Goal: Find contact information: Find contact information

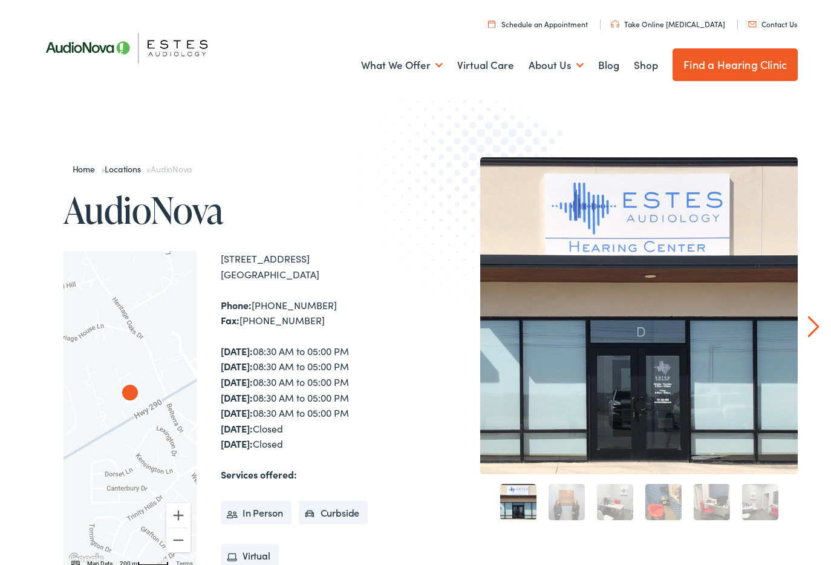
scroll to position [1, 0]
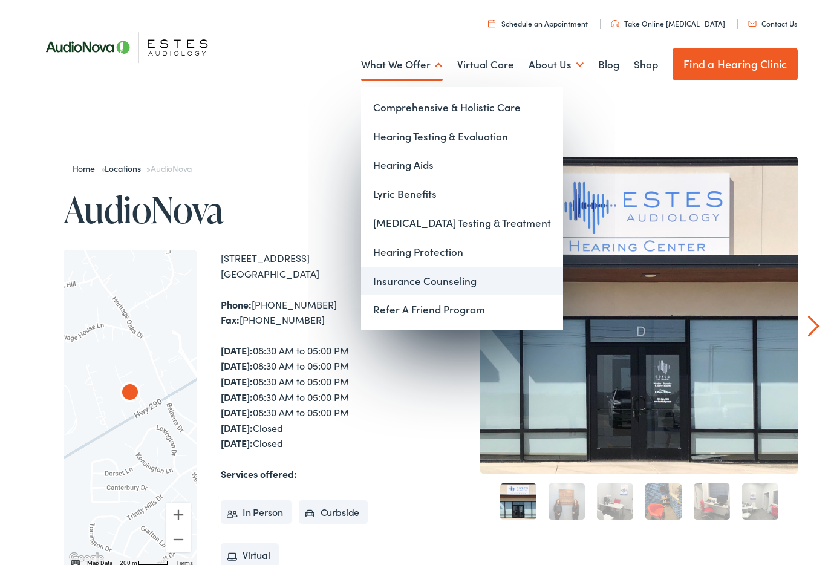
click at [444, 275] on link "Insurance Counseling" at bounding box center [462, 281] width 202 height 29
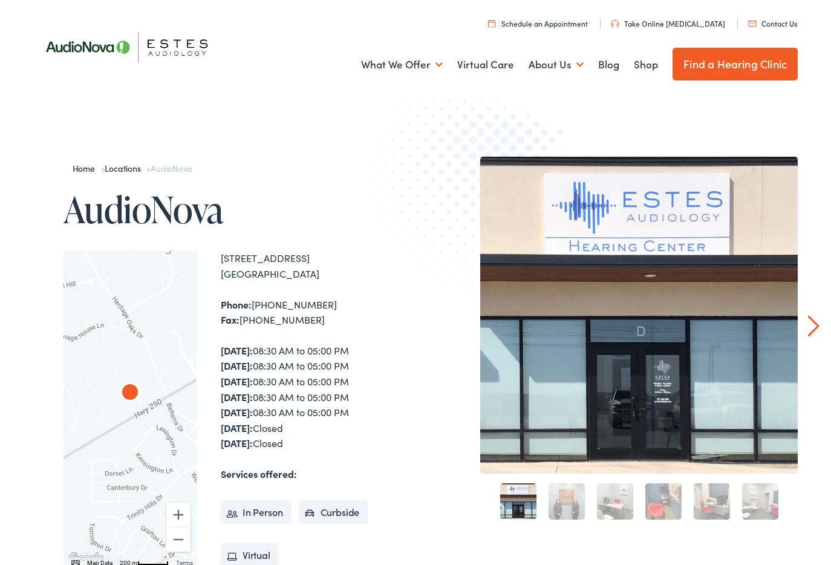
click at [256, 302] on div "Phone: [PHONE_NUMBER] Fax: [PHONE_NUMBER]" at bounding box center [318, 312] width 195 height 31
click at [255, 303] on div "Phone: [PHONE_NUMBER] Fax: [PHONE_NUMBER]" at bounding box center [318, 312] width 195 height 31
drag, startPoint x: 258, startPoint y: 304, endPoint x: 299, endPoint y: 304, distance: 41.1
click at [258, 304] on div "Phone: [PHONE_NUMBER] Fax: [PHONE_NUMBER]" at bounding box center [318, 312] width 195 height 31
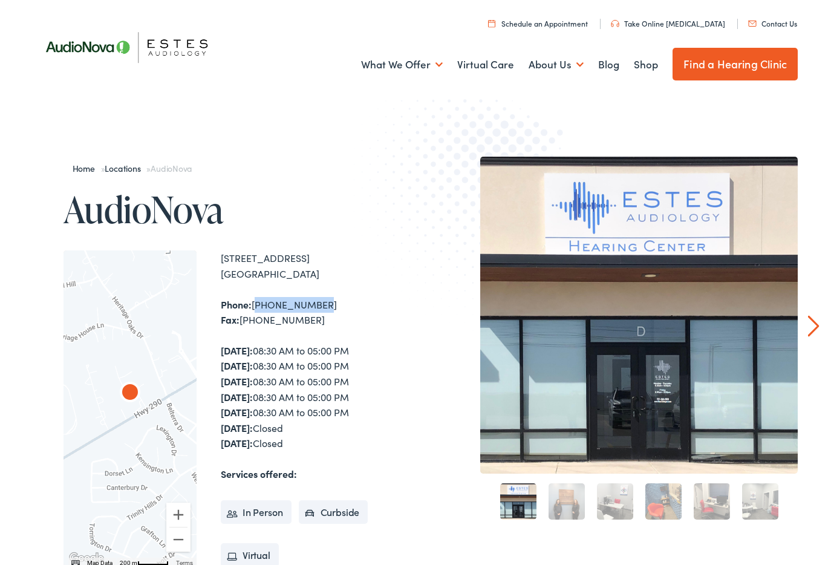
drag, startPoint x: 323, startPoint y: 305, endPoint x: 255, endPoint y: 308, distance: 69.0
click at [255, 308] on div "Phone: [PHONE_NUMBER] Fax: [PHONE_NUMBER]" at bounding box center [318, 312] width 195 height 31
copy div "[PHONE_NUMBER]"
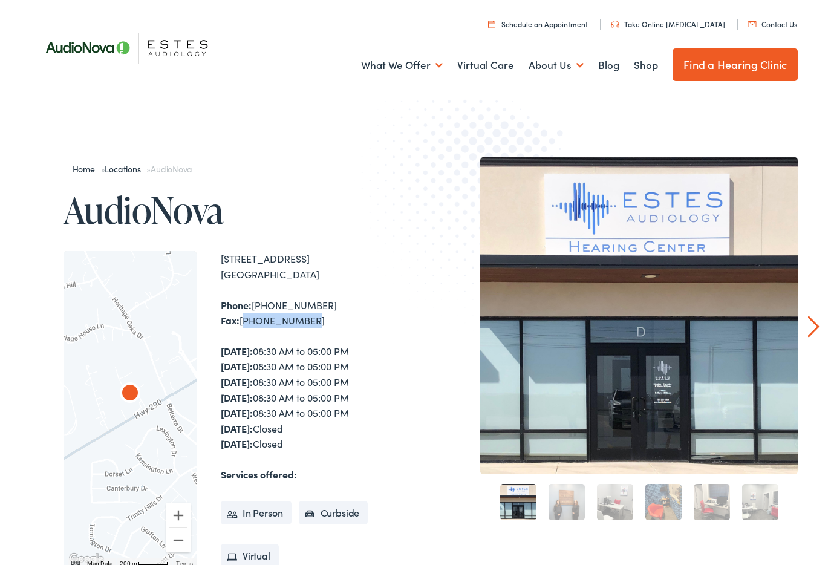
drag, startPoint x: 243, startPoint y: 322, endPoint x: 311, endPoint y: 322, distance: 67.7
click at [311, 322] on div "Phone: [PHONE_NUMBER] Fax: [PHONE_NUMBER]" at bounding box center [318, 312] width 195 height 31
copy div "[PHONE_NUMBER]"
